Goal: Task Accomplishment & Management: Complete application form

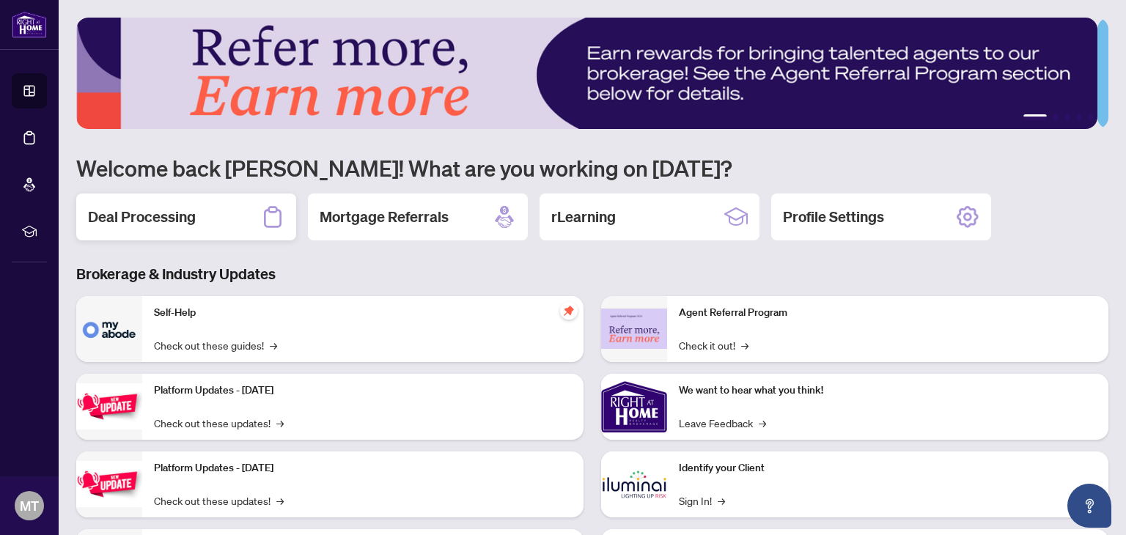
click at [150, 215] on h2 "Deal Processing" at bounding box center [142, 217] width 108 height 21
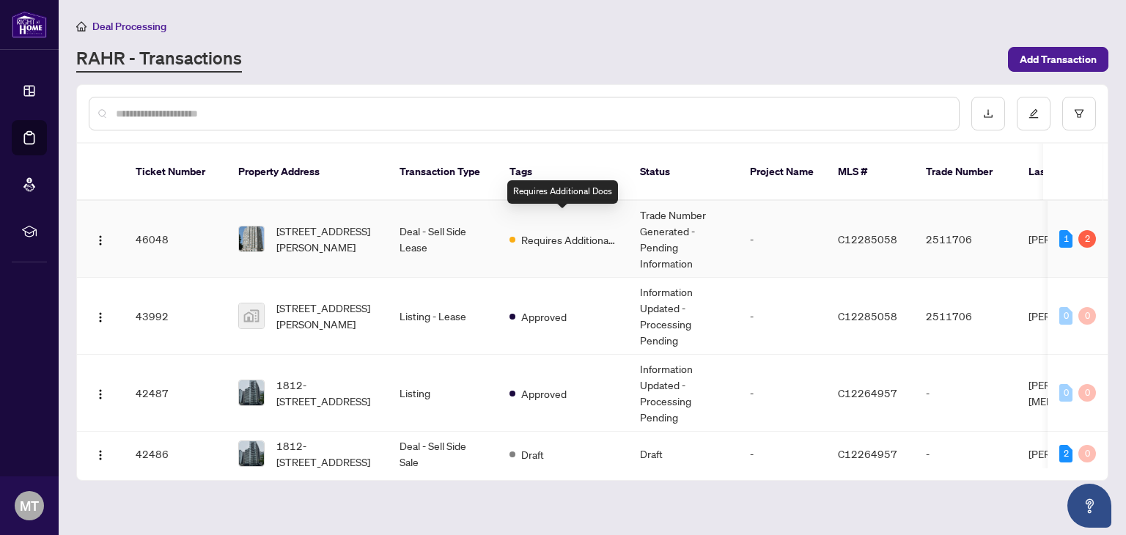
click at [563, 232] on span "Requires Additional Docs" at bounding box center [568, 240] width 95 height 16
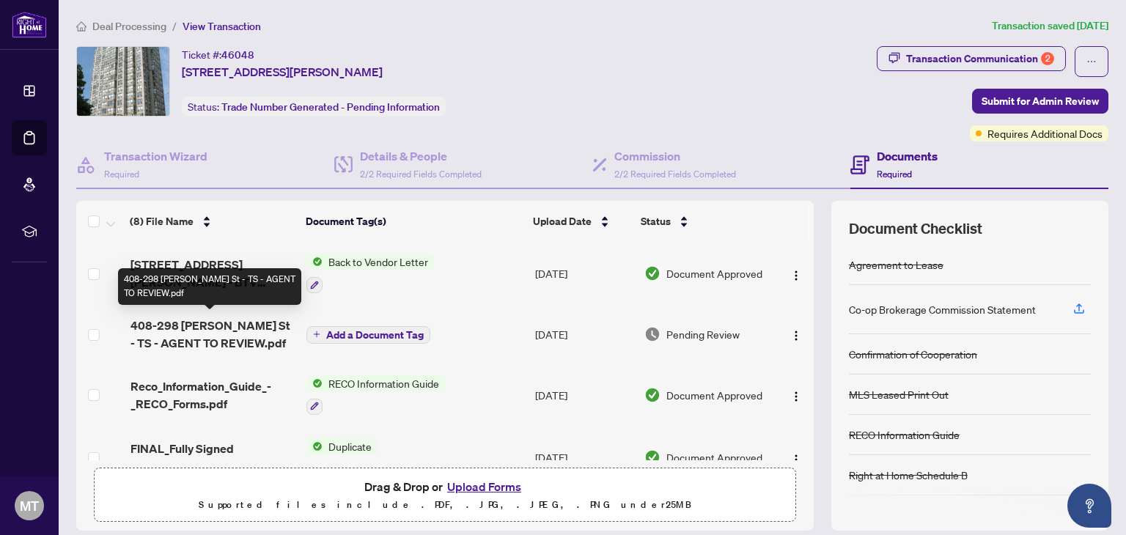
click at [193, 325] on span "408-298 [PERSON_NAME] St - TS - AGENT TO REVIEW.pdf" at bounding box center [212, 334] width 165 height 35
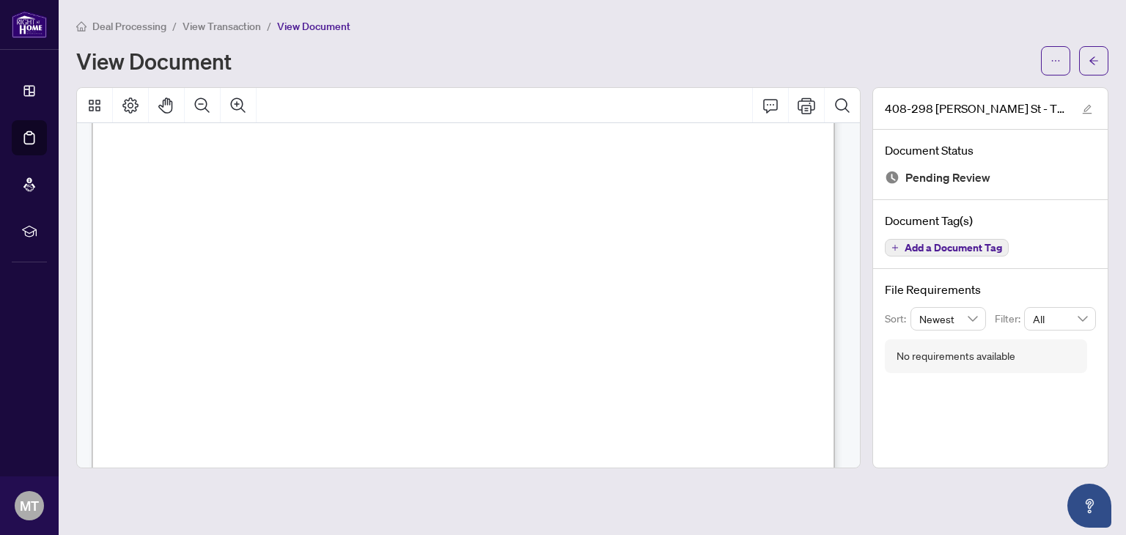
scroll to position [59, 0]
click at [1081, 108] on button "button" at bounding box center [1087, 109] width 18 height 18
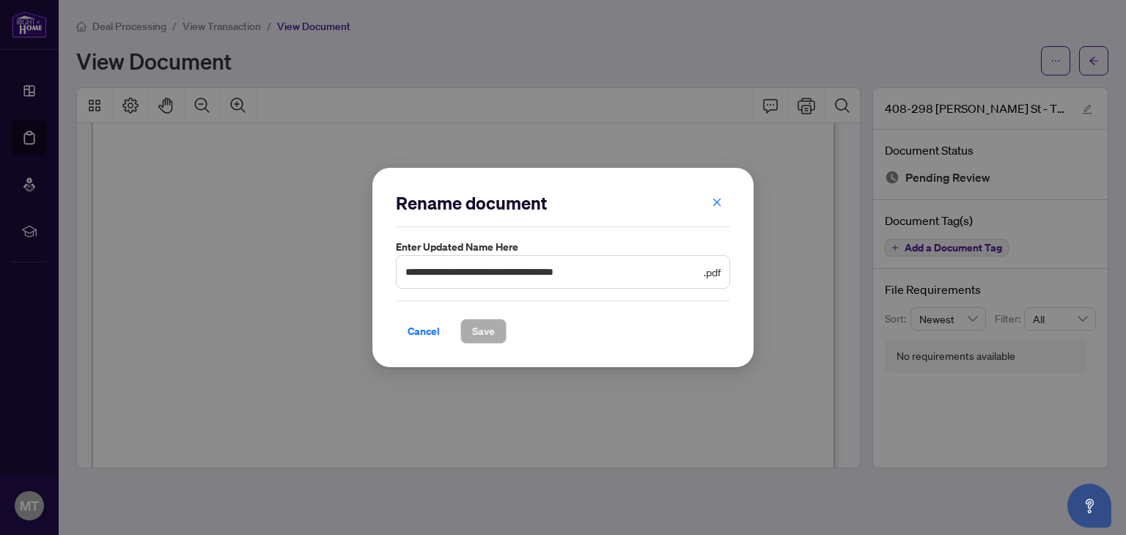
click at [720, 198] on icon "close" at bounding box center [717, 202] width 10 height 10
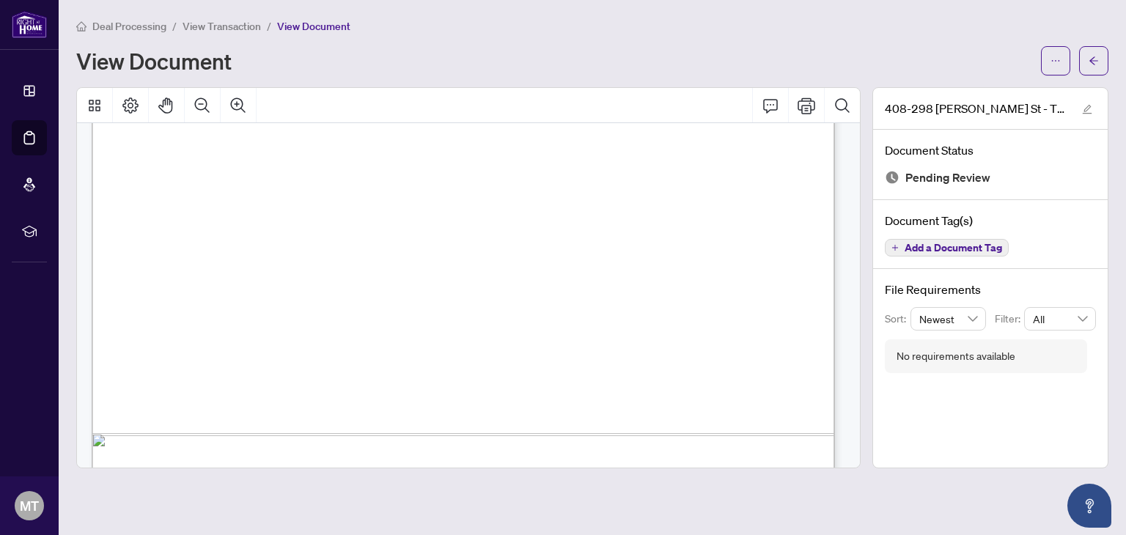
scroll to position [646, 0]
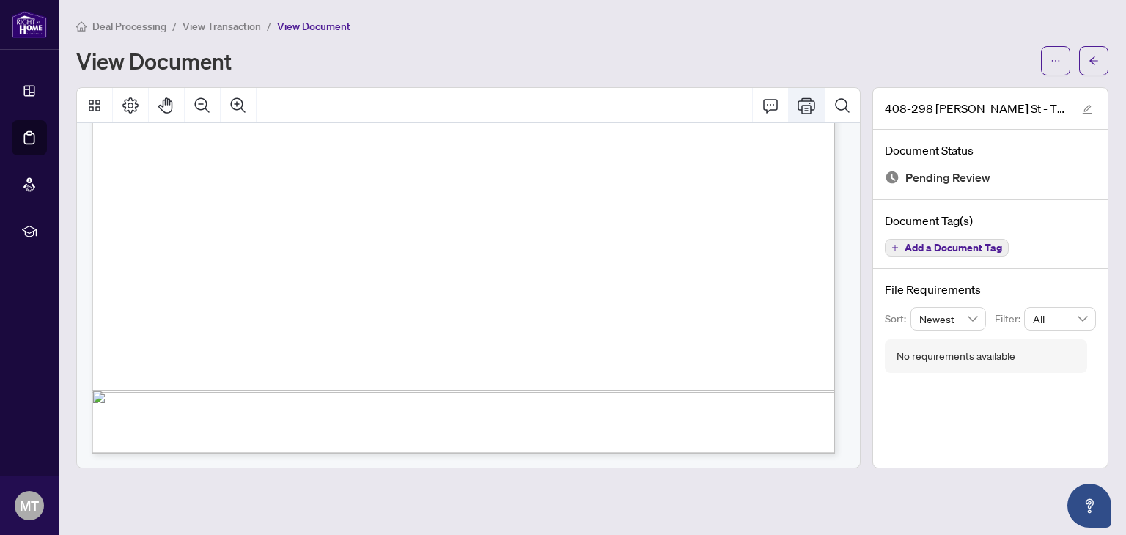
click at [809, 102] on icon "Print" at bounding box center [806, 105] width 18 height 16
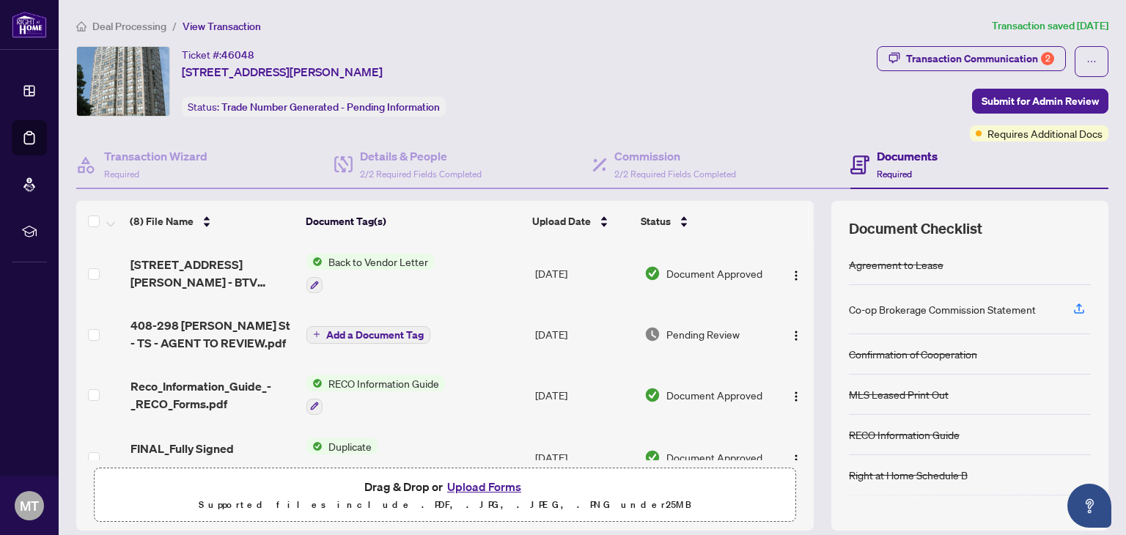
click at [884, 152] on h4 "Documents" at bounding box center [907, 156] width 61 height 18
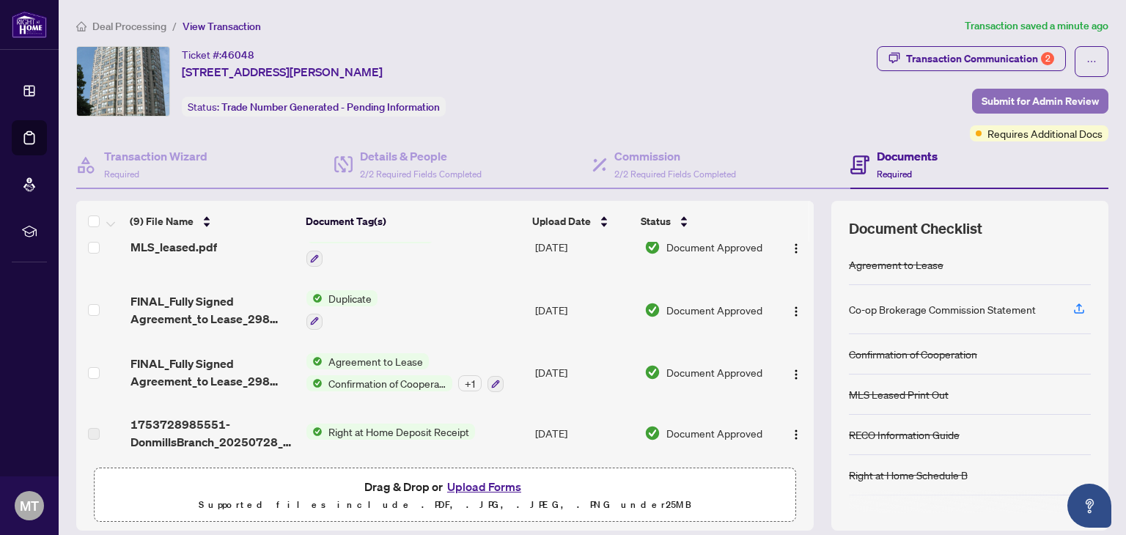
click at [998, 103] on span "Submit for Admin Review" at bounding box center [1039, 100] width 117 height 23
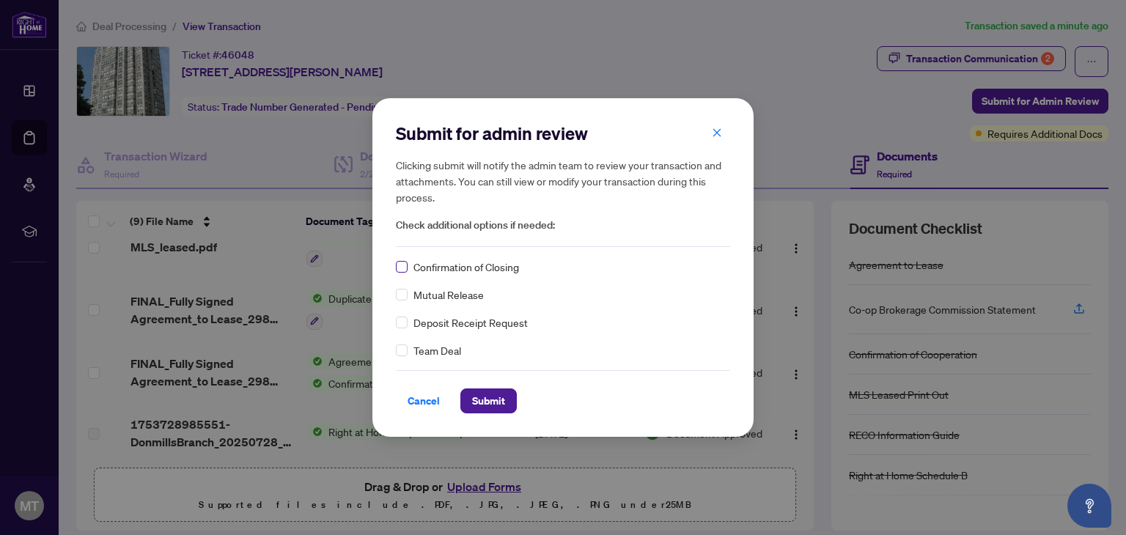
click at [405, 259] on label at bounding box center [402, 267] width 12 height 16
click at [487, 402] on span "Submit" at bounding box center [488, 400] width 33 height 23
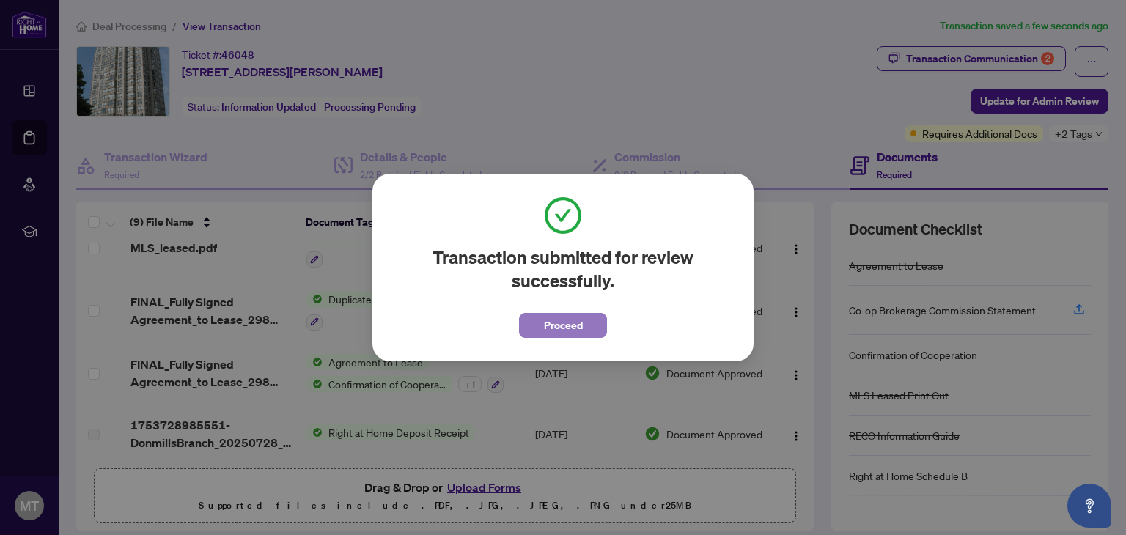
click at [567, 326] on span "Proceed" at bounding box center [563, 325] width 39 height 23
